Goal: Information Seeking & Learning: Learn about a topic

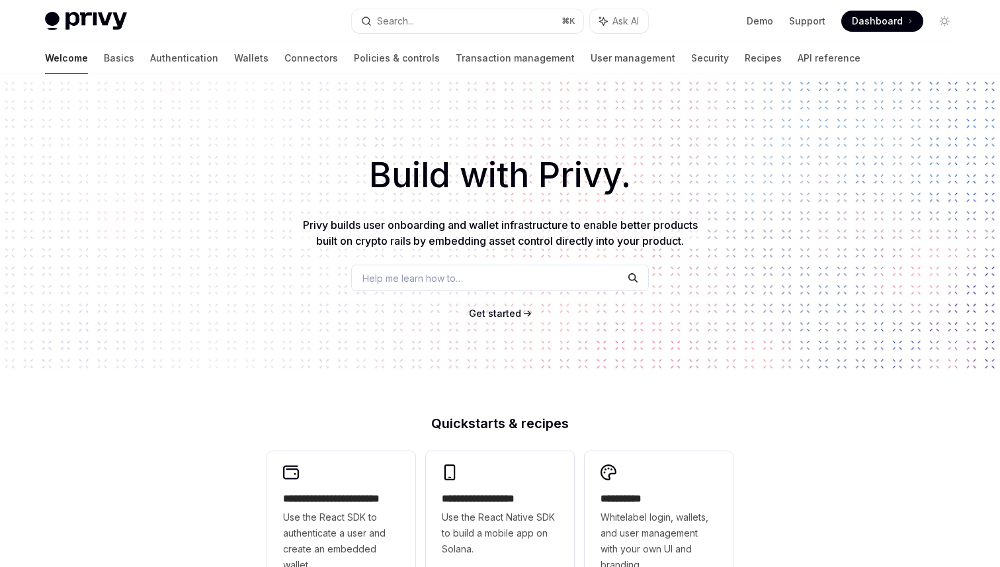
click at [355, 502] on h2 "**********" at bounding box center [341, 499] width 116 height 16
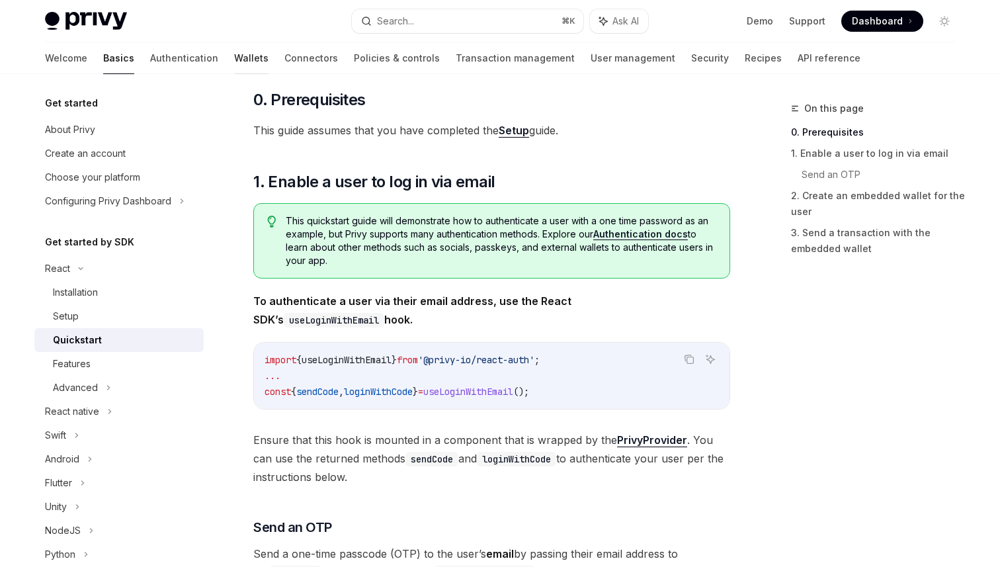
click at [234, 54] on link "Wallets" at bounding box center [251, 58] width 34 height 32
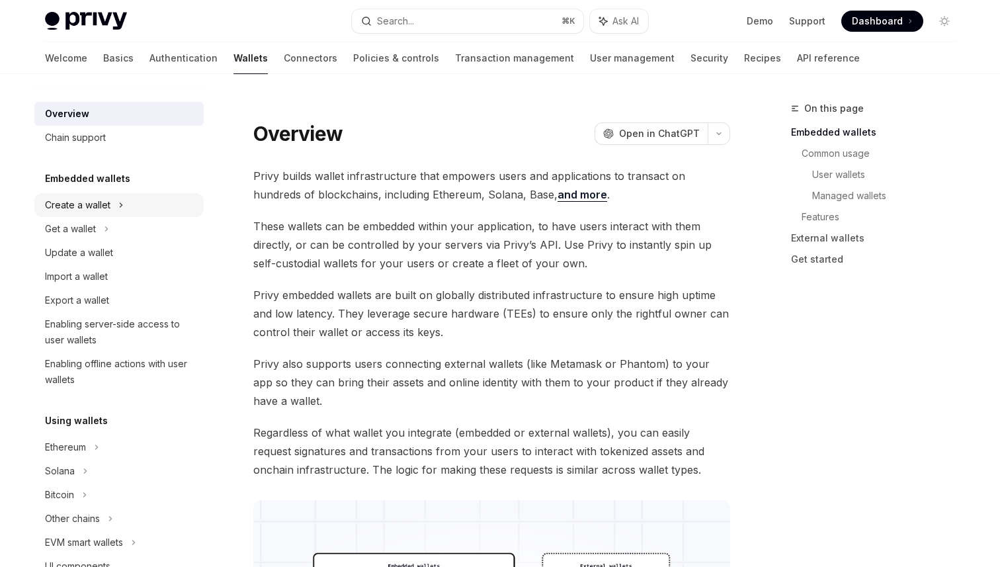
click at [97, 206] on div "Create a wallet" at bounding box center [78, 205] width 66 height 16
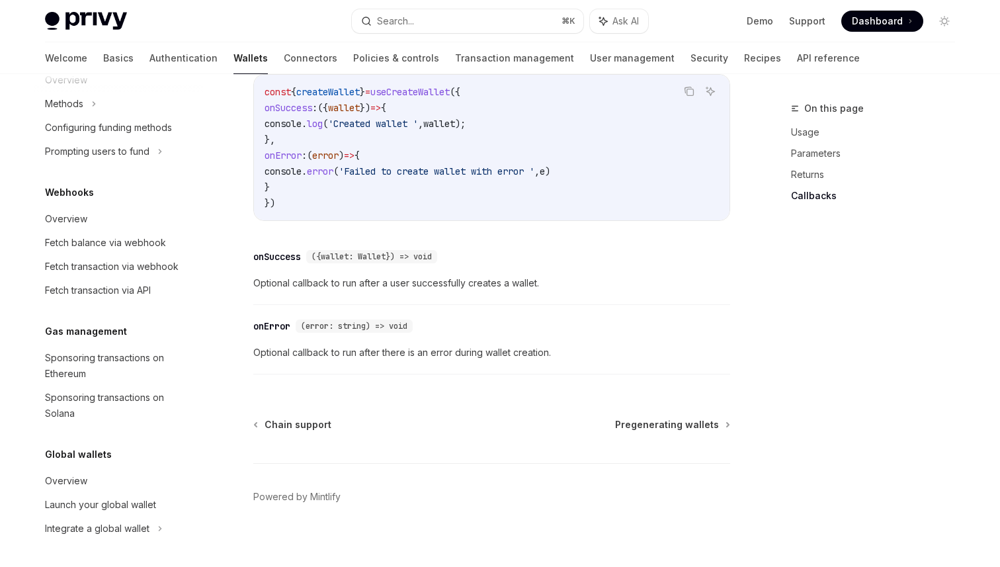
scroll to position [1016, 0]
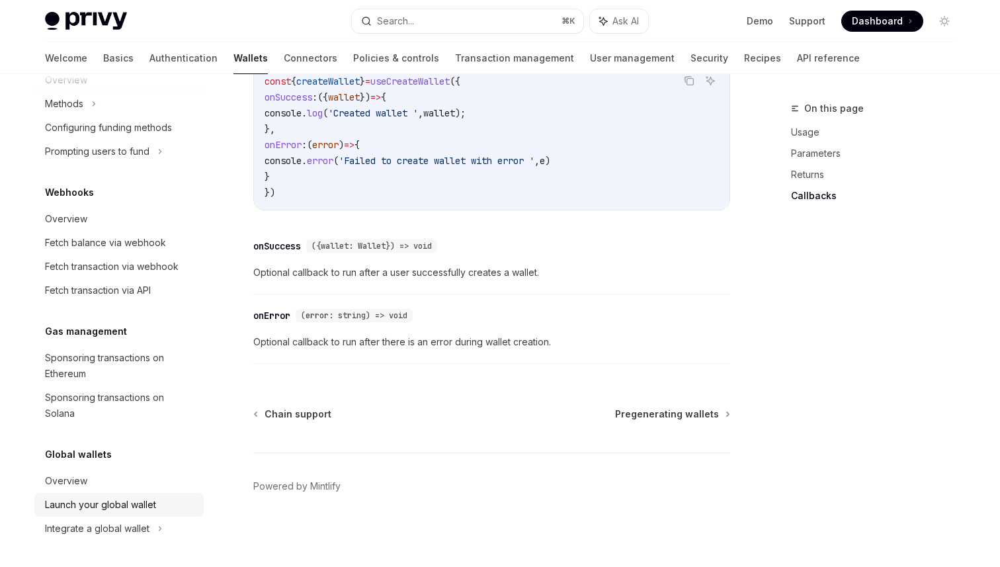
click at [123, 504] on div "Launch your global wallet" at bounding box center [100, 505] width 111 height 16
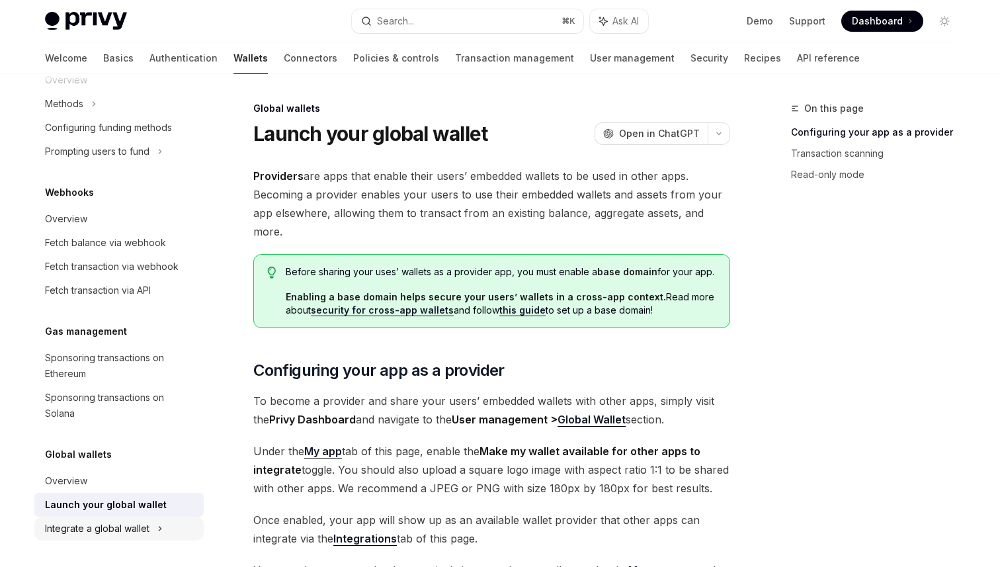
type textarea "*"
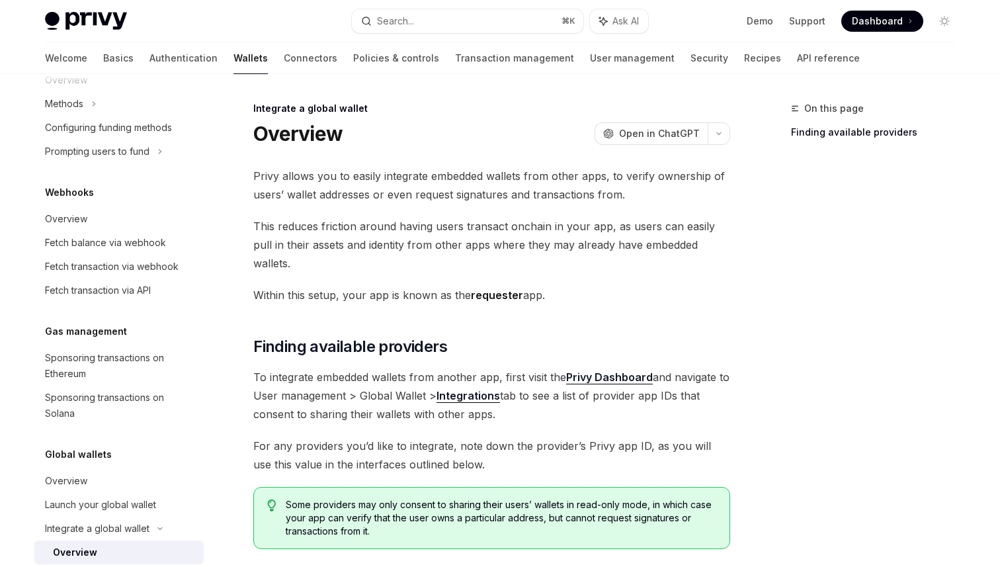
click at [464, 389] on strong "Integrations" at bounding box center [469, 395] width 64 height 13
